Goal: Task Accomplishment & Management: Manage account settings

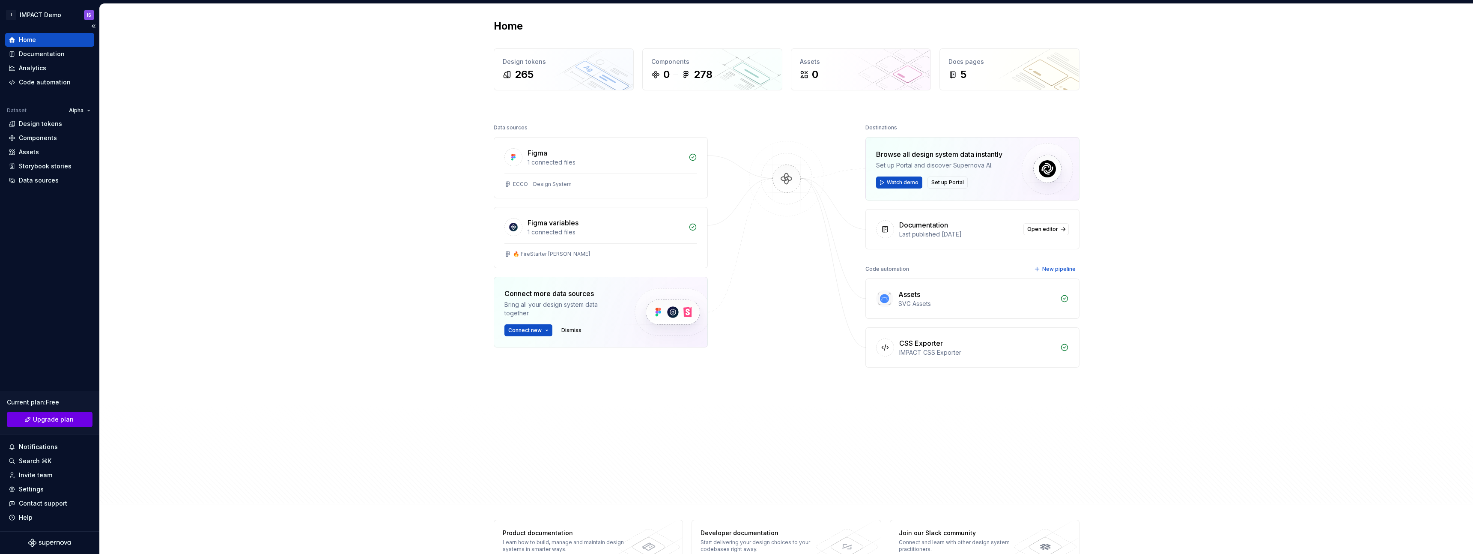
click at [43, 418] on span "Upgrade plan" at bounding box center [53, 419] width 41 height 9
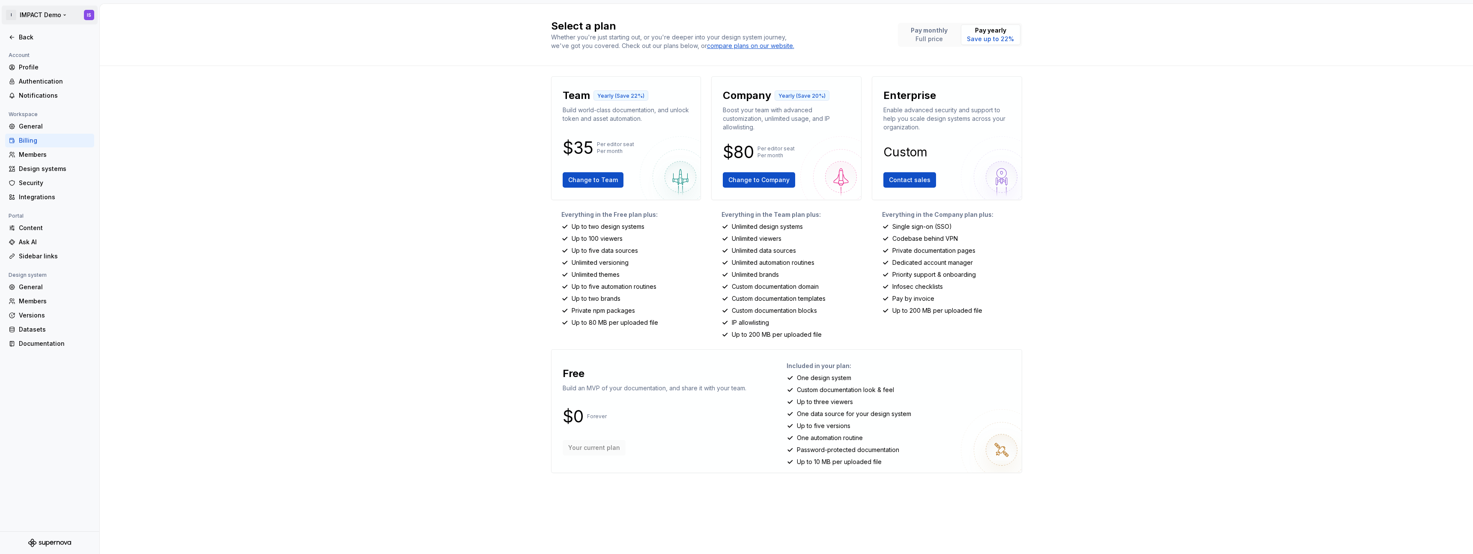
click at [92, 10] on html "I IMPACT Demo IS Back Account Profile Authentication Notifications Workspace Ge…" at bounding box center [736, 277] width 1473 height 554
click at [201, 14] on html "I IMPACT Demo IS Back Account Profile Authentication Notifications Workspace Ge…" at bounding box center [736, 277] width 1473 height 554
click at [51, 184] on div "Security" at bounding box center [55, 183] width 72 height 9
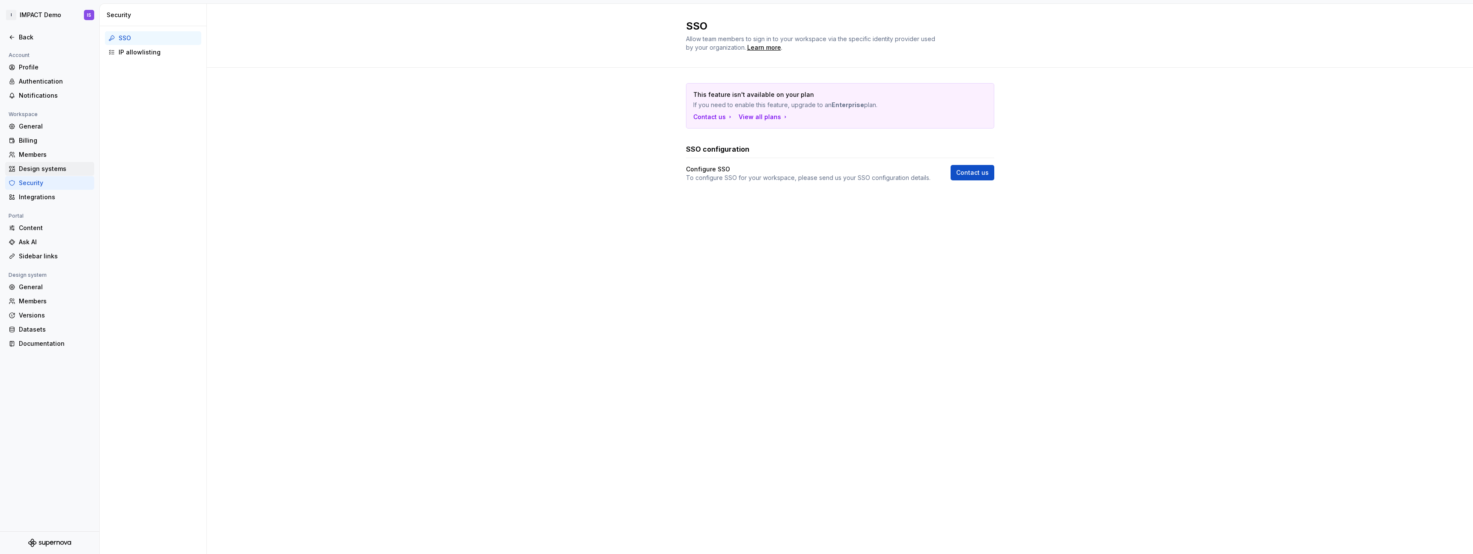
click at [41, 166] on div "Design systems" at bounding box center [55, 168] width 72 height 9
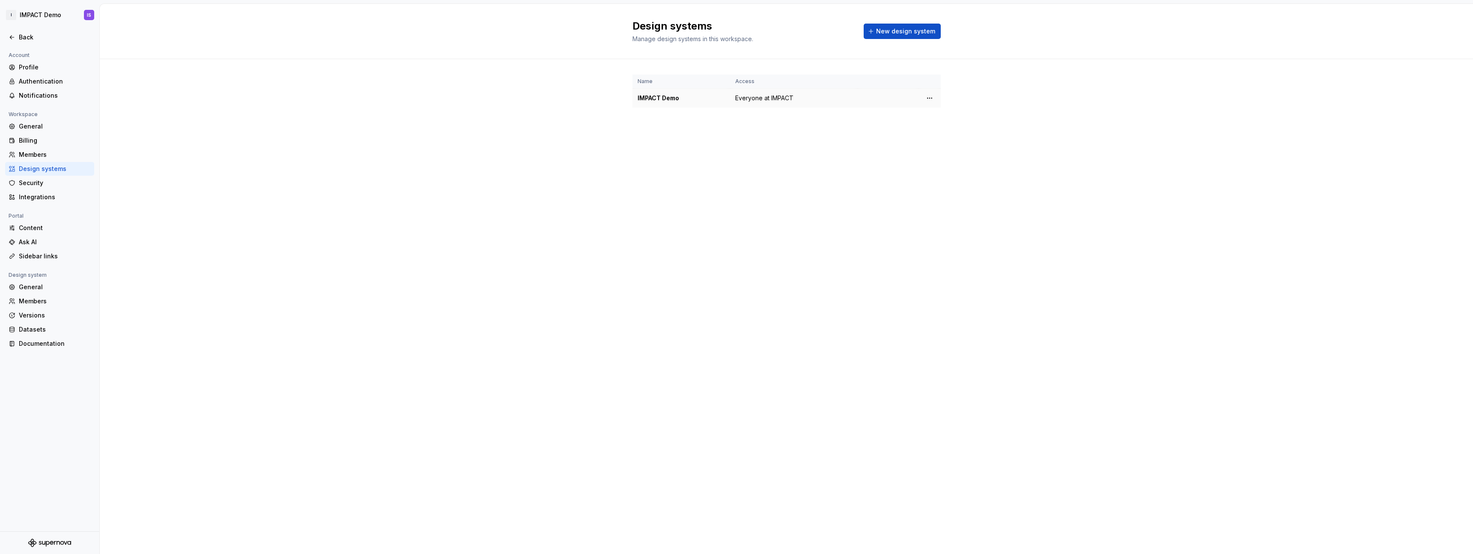
click at [675, 99] on div "IMPACT Demo" at bounding box center [680, 98] width 87 height 9
click at [932, 97] on html "I IMPACT Demo IS Back Account Profile Authentication Notifications Workspace Ge…" at bounding box center [736, 277] width 1473 height 554
click at [812, 158] on html "I IMPACT Demo IS Back Account Profile Authentication Notifications Workspace Ge…" at bounding box center [736, 277] width 1473 height 554
click at [44, 157] on div "Members" at bounding box center [55, 154] width 72 height 9
click at [46, 141] on div "Billing" at bounding box center [55, 140] width 72 height 9
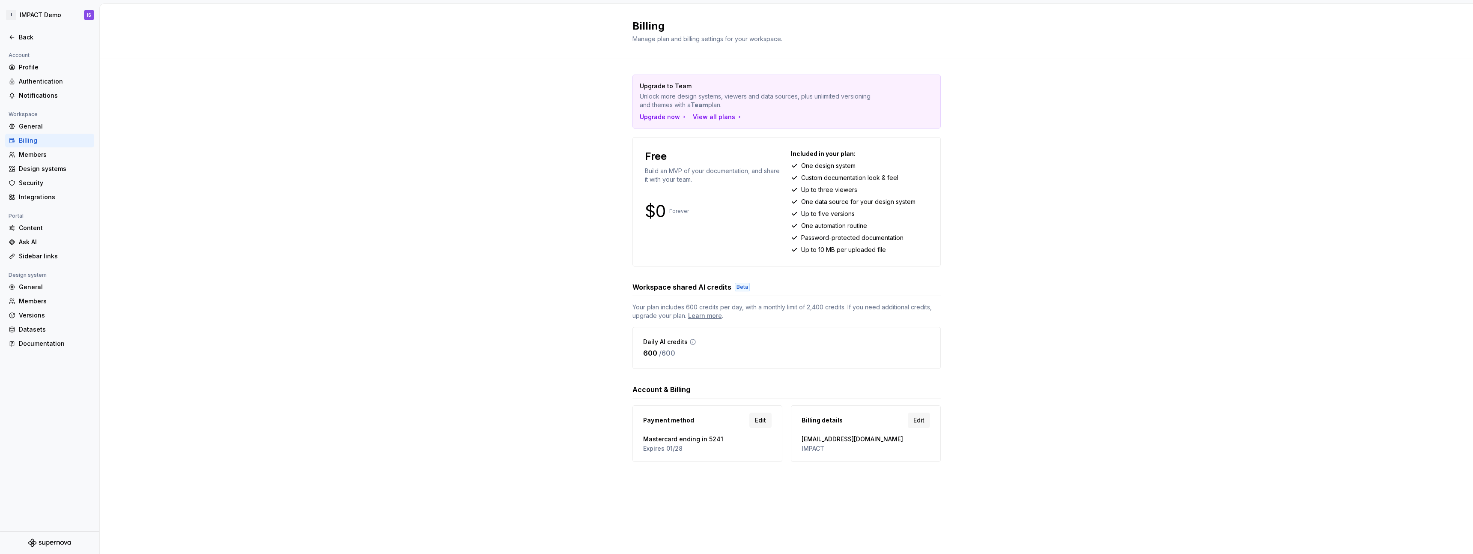
click at [518, 361] on div "Upgrade to Team Unlock more design systems, viewers and data sources, plus unli…" at bounding box center [786, 276] width 1373 height 435
click at [763, 418] on span "Edit" at bounding box center [760, 420] width 11 height 9
click at [759, 418] on span "Edit" at bounding box center [760, 420] width 11 height 9
